Goal: Find specific page/section: Find specific page/section

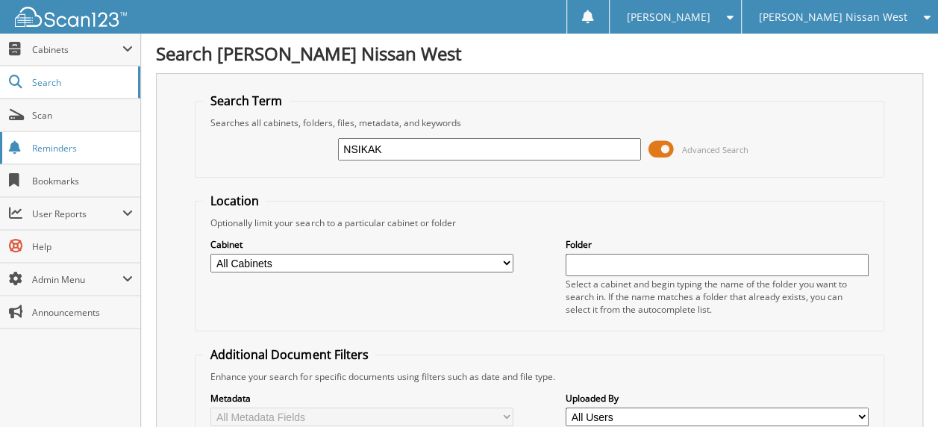
type input "NSIKAK"
click at [49, 117] on span "Scan" at bounding box center [82, 115] width 101 height 13
